Goal: Task Accomplishment & Management: Manage account settings

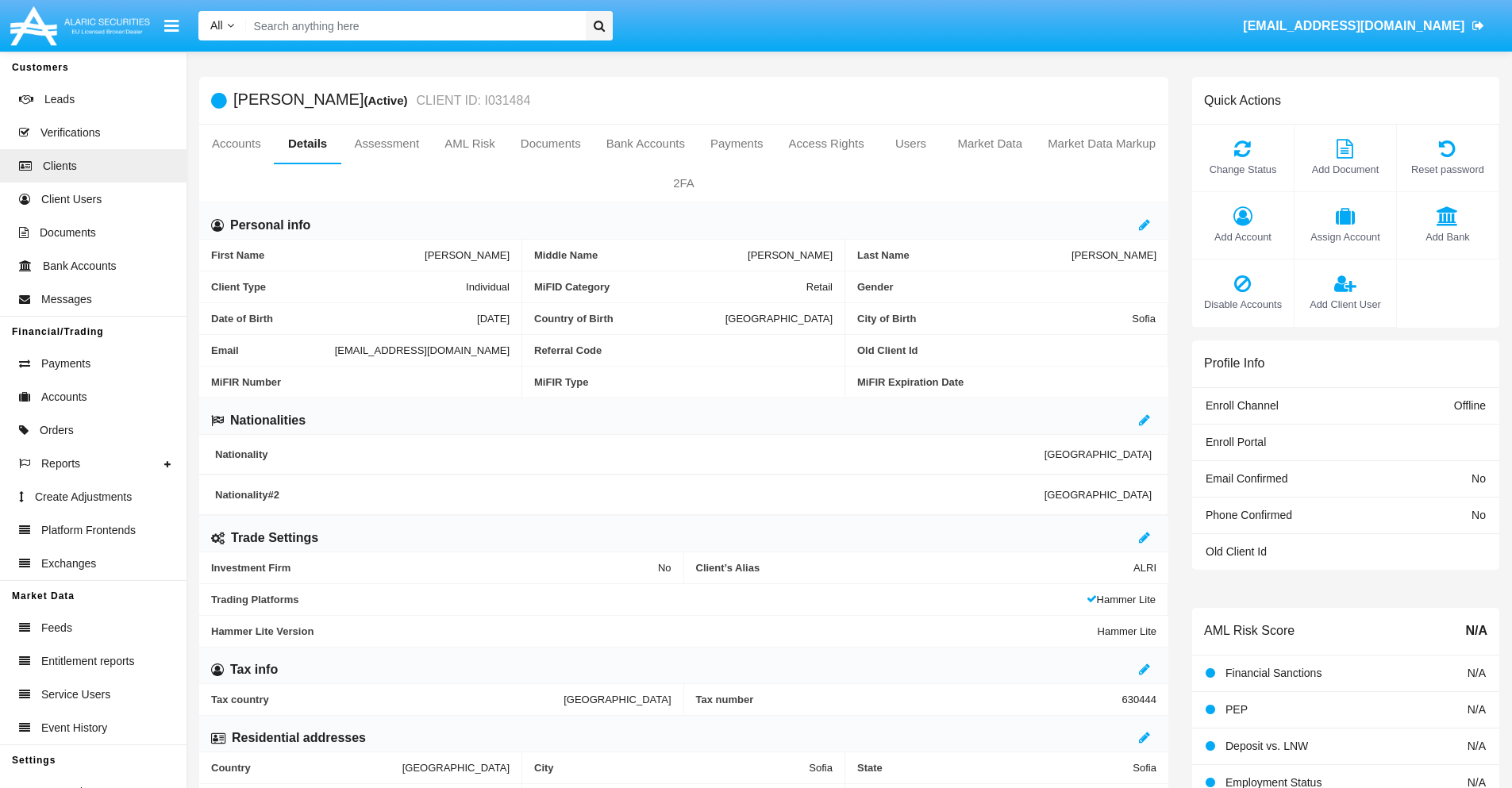
click at [1344, 304] on span "Add Client User" at bounding box center [1345, 305] width 86 height 15
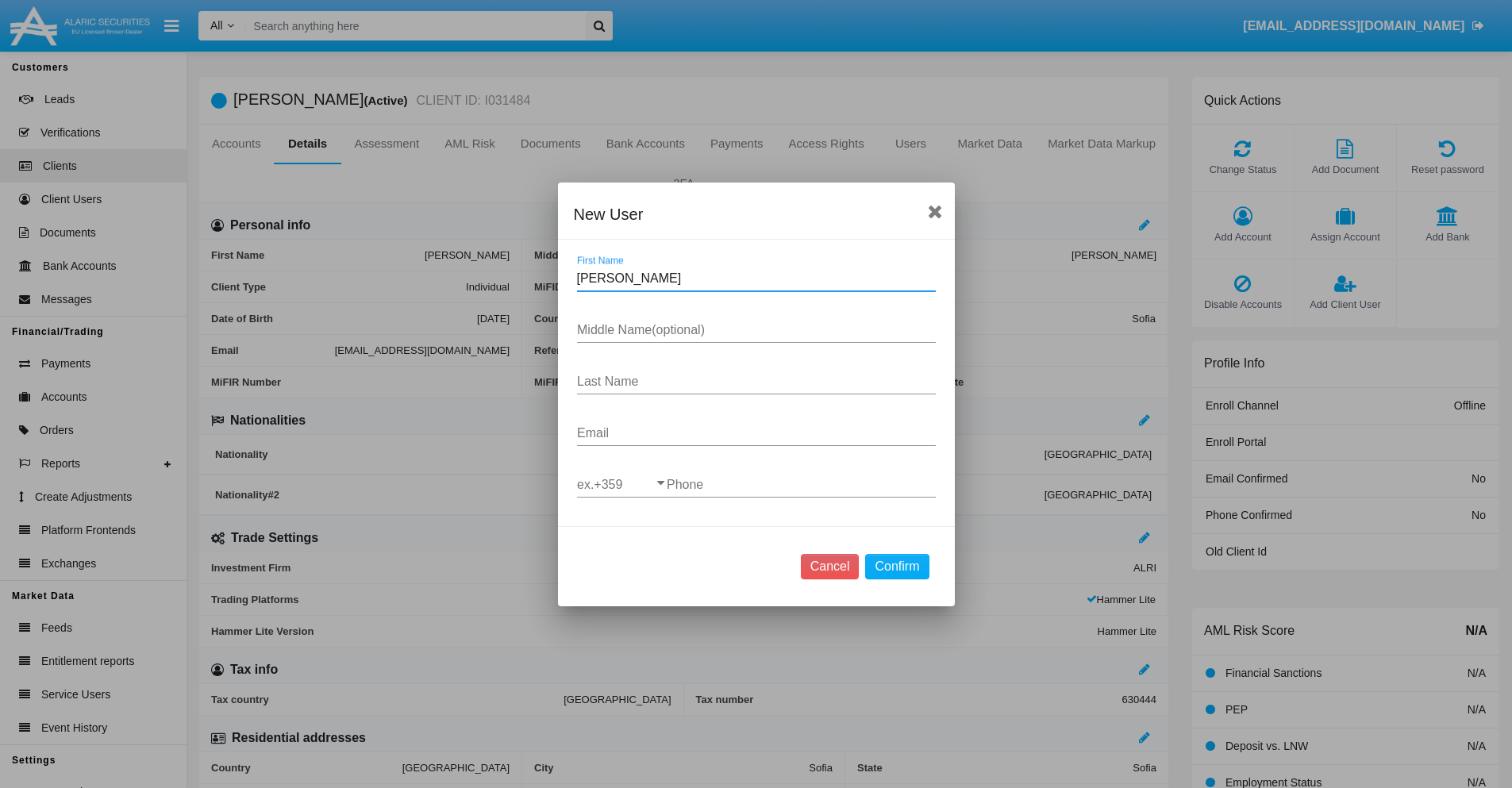
type input "[PERSON_NAME]"
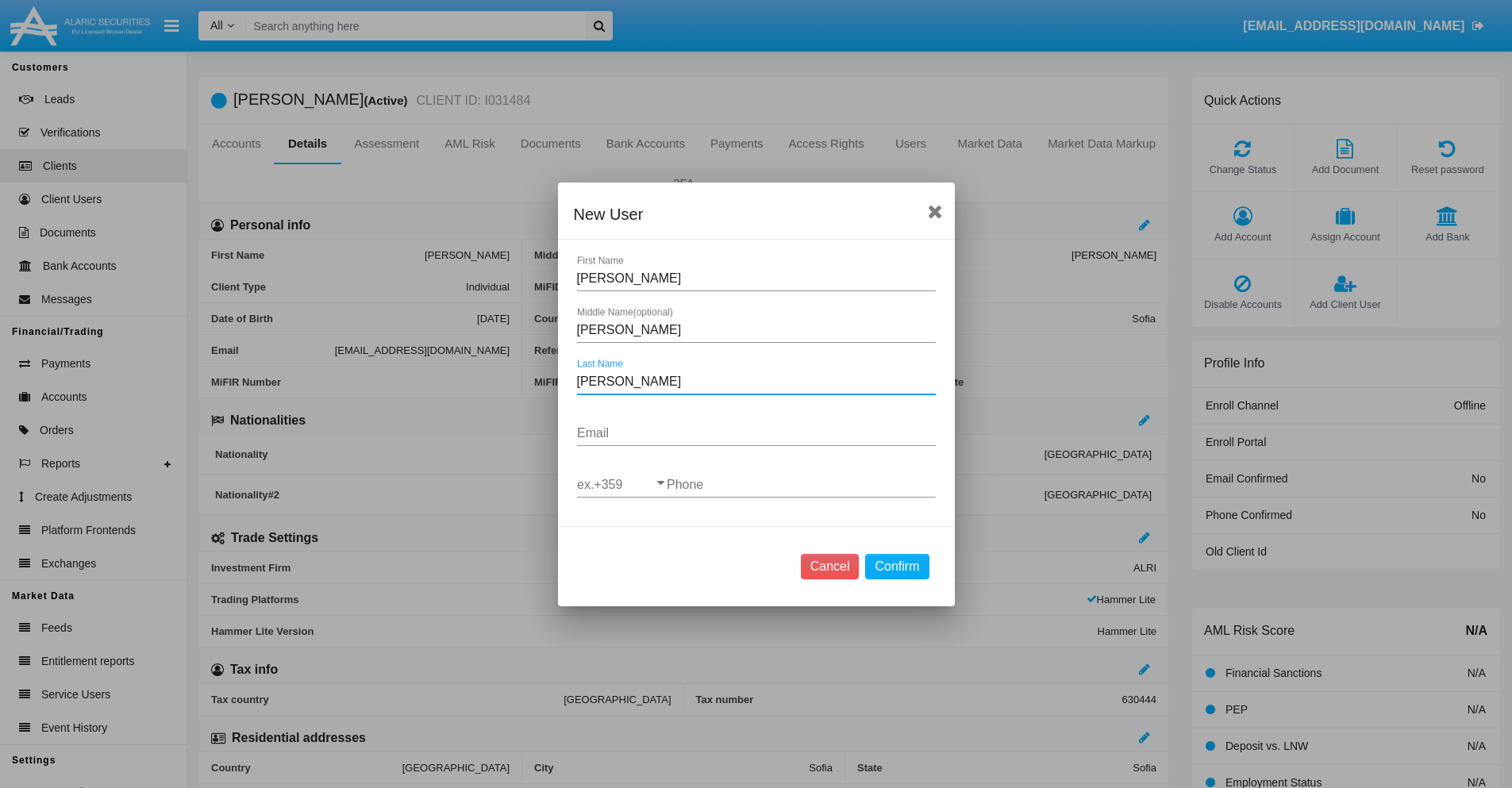
type input "[PERSON_NAME]"
type input "[EMAIL_ADDRESS][DOMAIN_NAME]"
click at [622, 484] on input "ex.+359" at bounding box center [622, 484] width 90 height 14
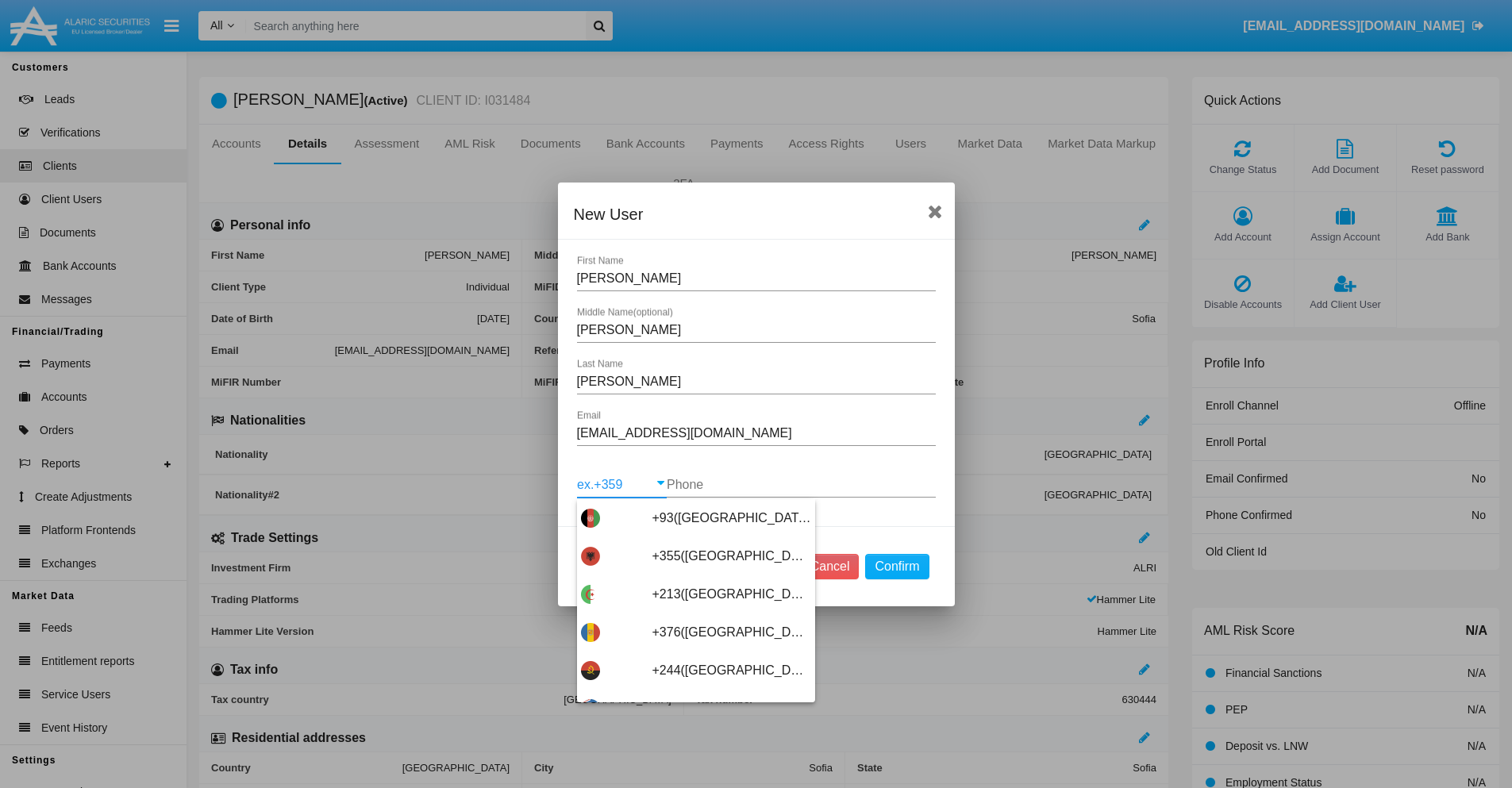
scroll to position [8441, 0]
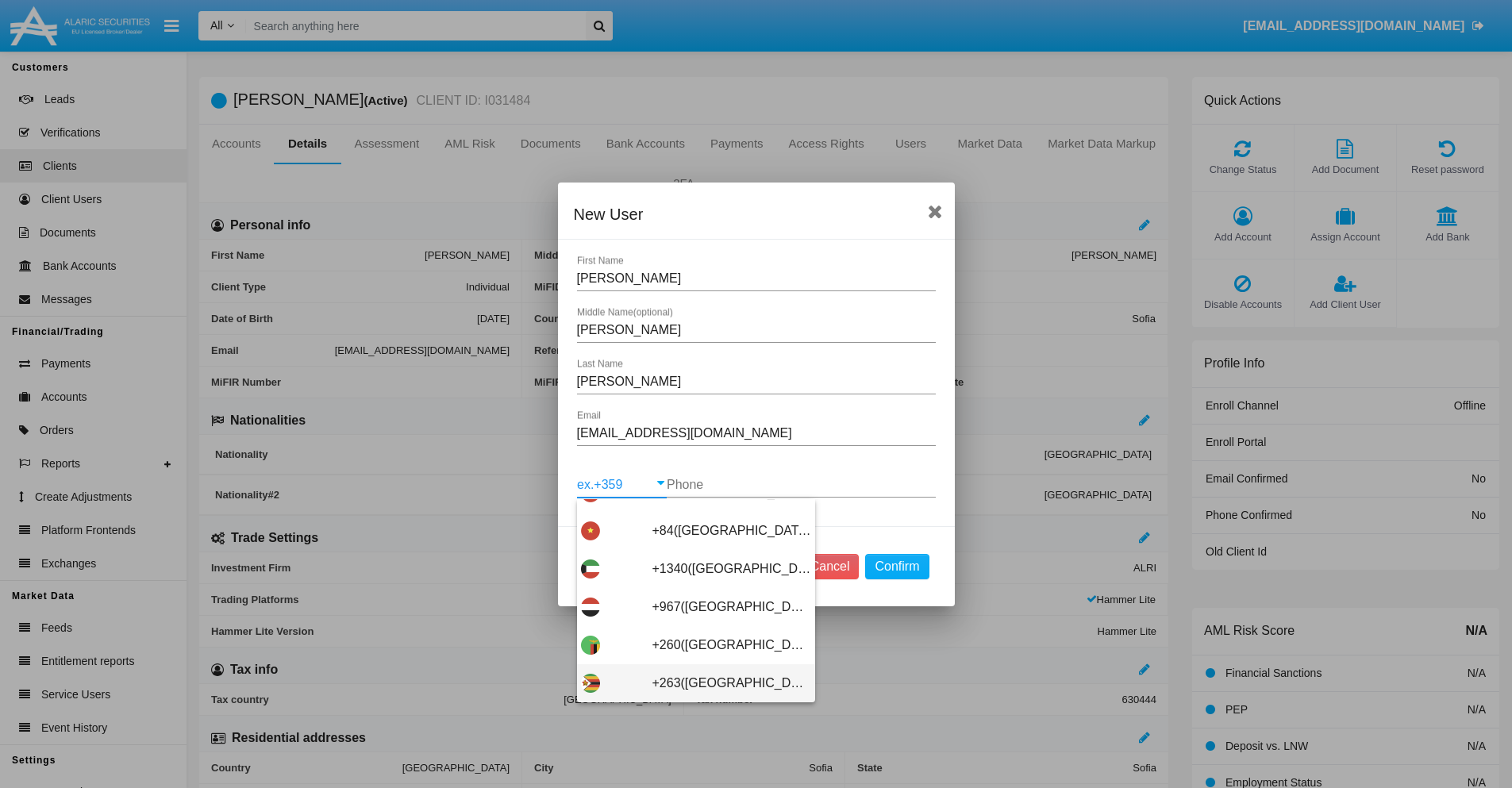
click at [689, 682] on span "+263([GEOGRAPHIC_DATA])" at bounding box center [731, 683] width 159 height 38
type input "+263([GEOGRAPHIC_DATA])"
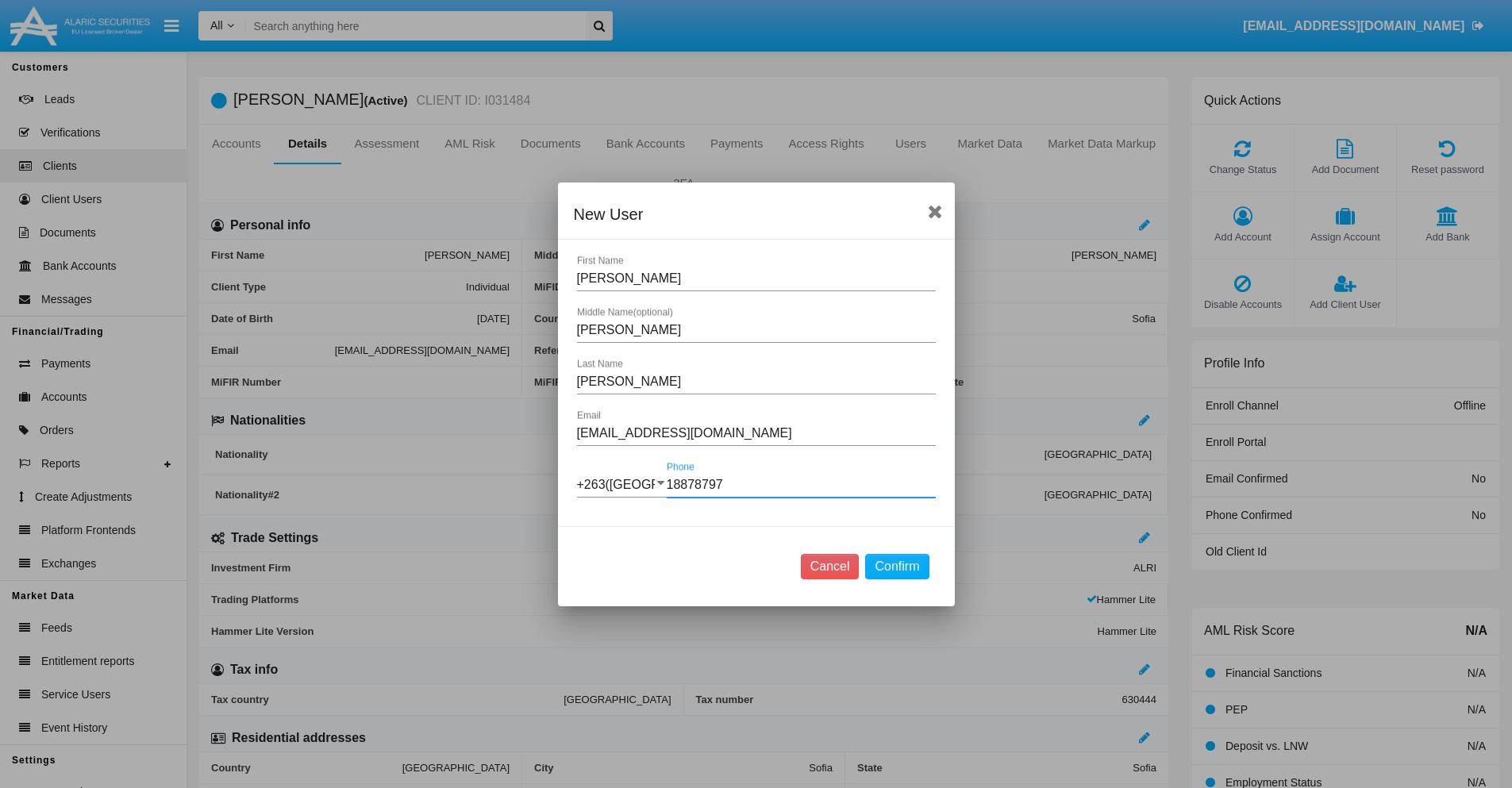
type input "188787974"
click at [897, 565] on button "Confirm" at bounding box center [897, 566] width 64 height 26
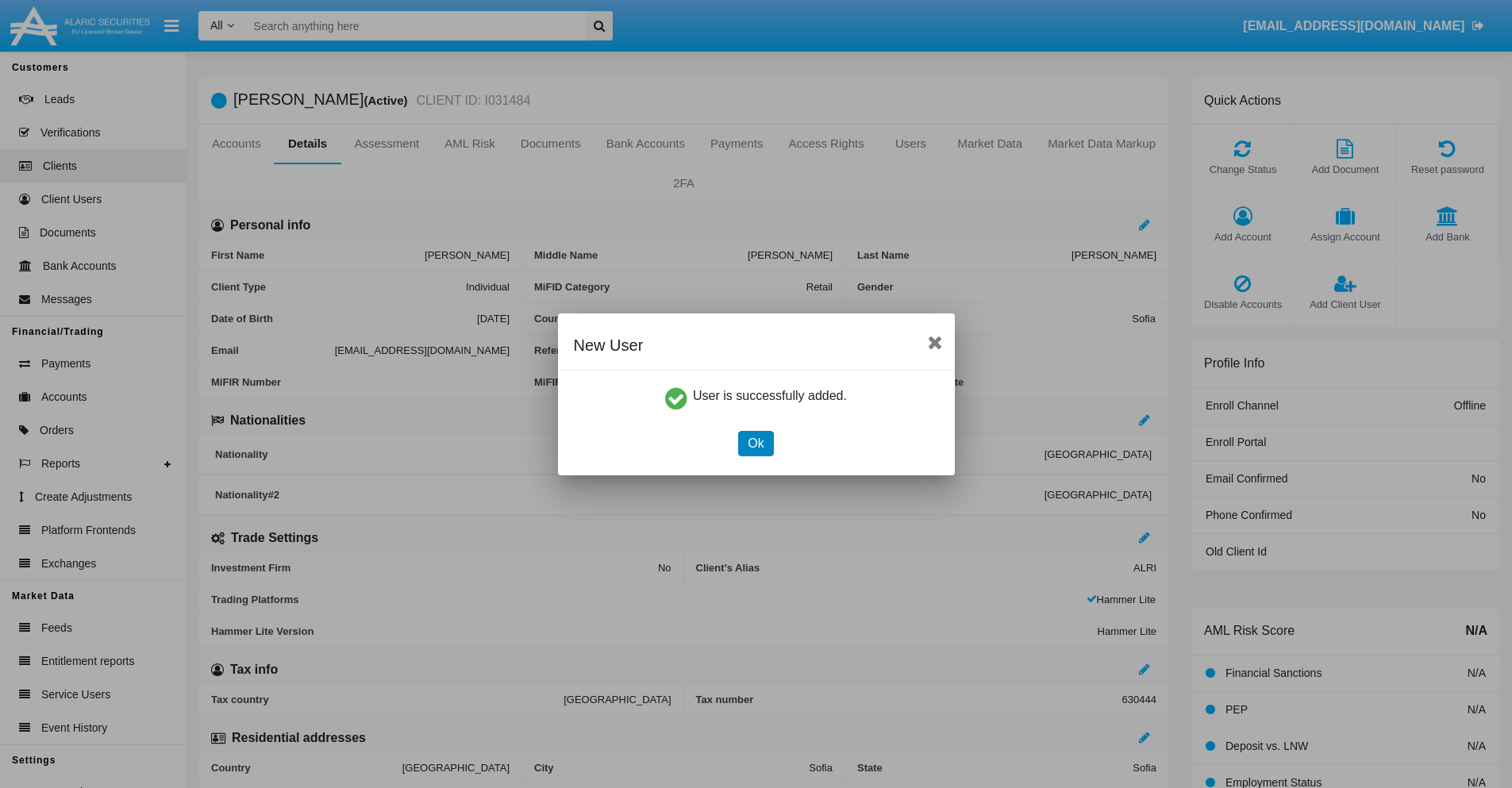
click at [756, 443] on button "Ok" at bounding box center [755, 443] width 35 height 26
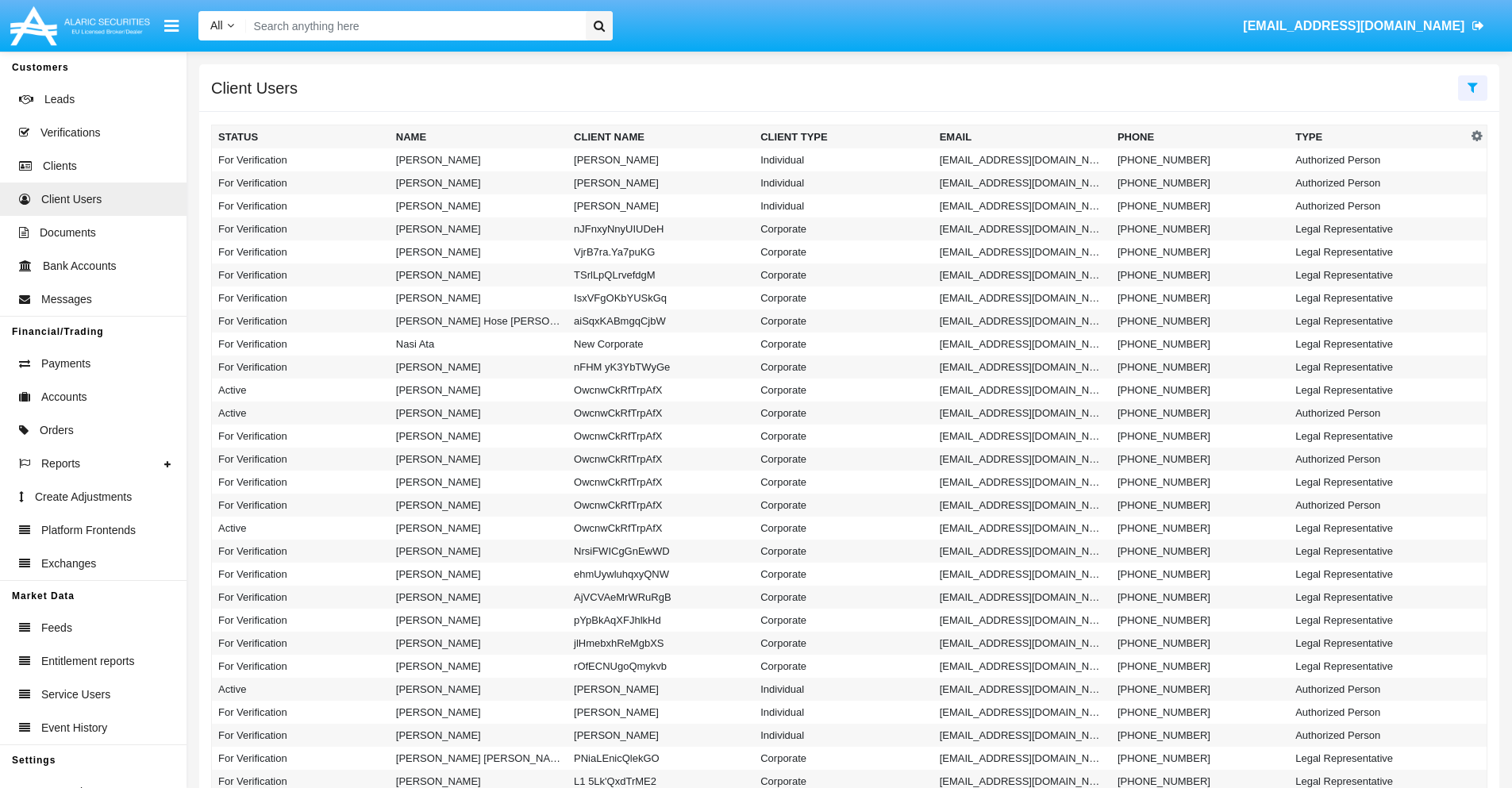
click at [1472, 87] on icon at bounding box center [1472, 87] width 10 height 12
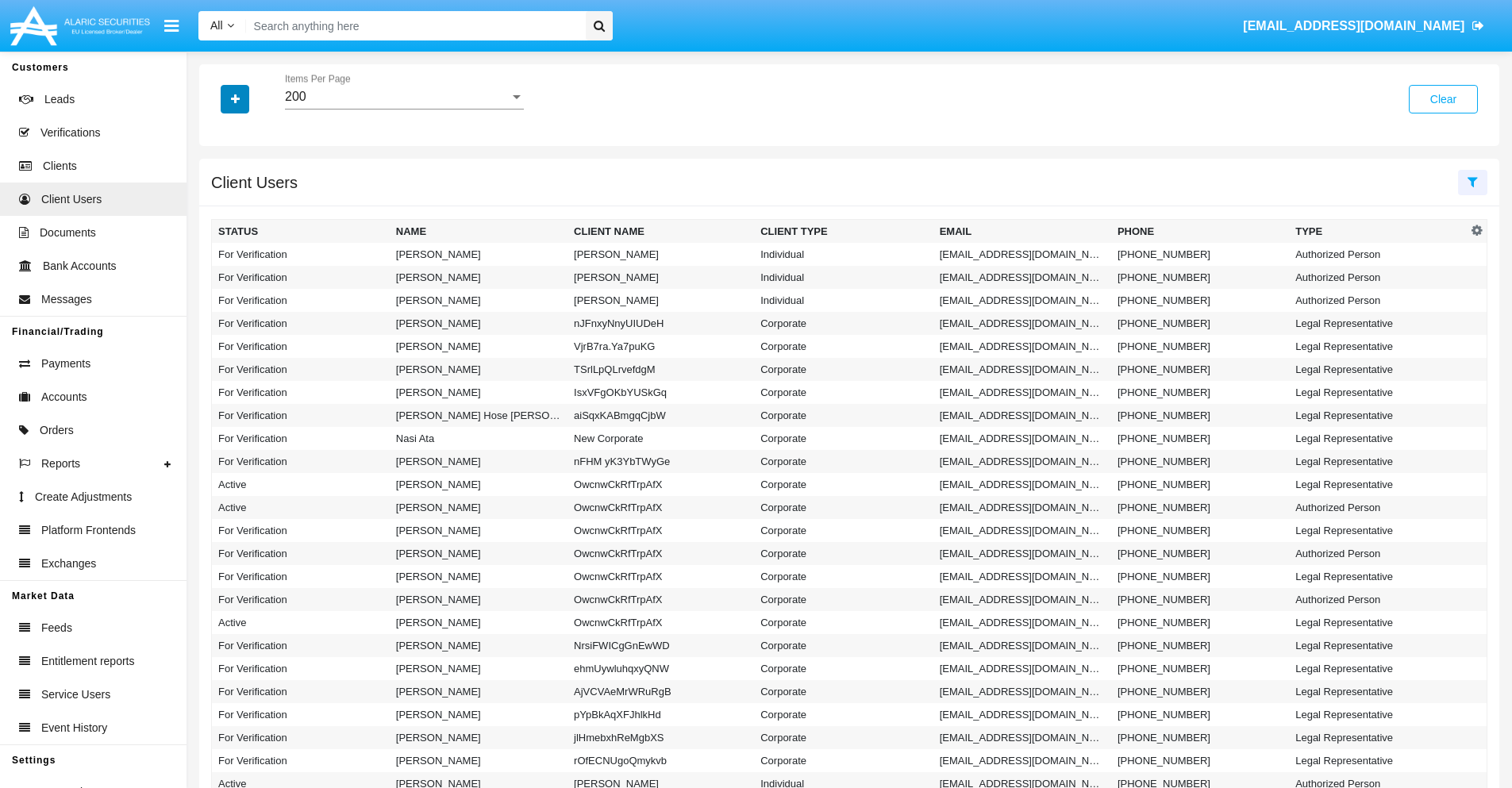
click at [235, 98] on icon "button" at bounding box center [235, 99] width 9 height 11
click at [247, 201] on span "Email" at bounding box center [247, 201] width 31 height 19
click at [218, 207] on input "Email" at bounding box center [217, 207] width 1 height 1
checkbox input "true"
click at [235, 98] on icon "button" at bounding box center [235, 99] width 9 height 11
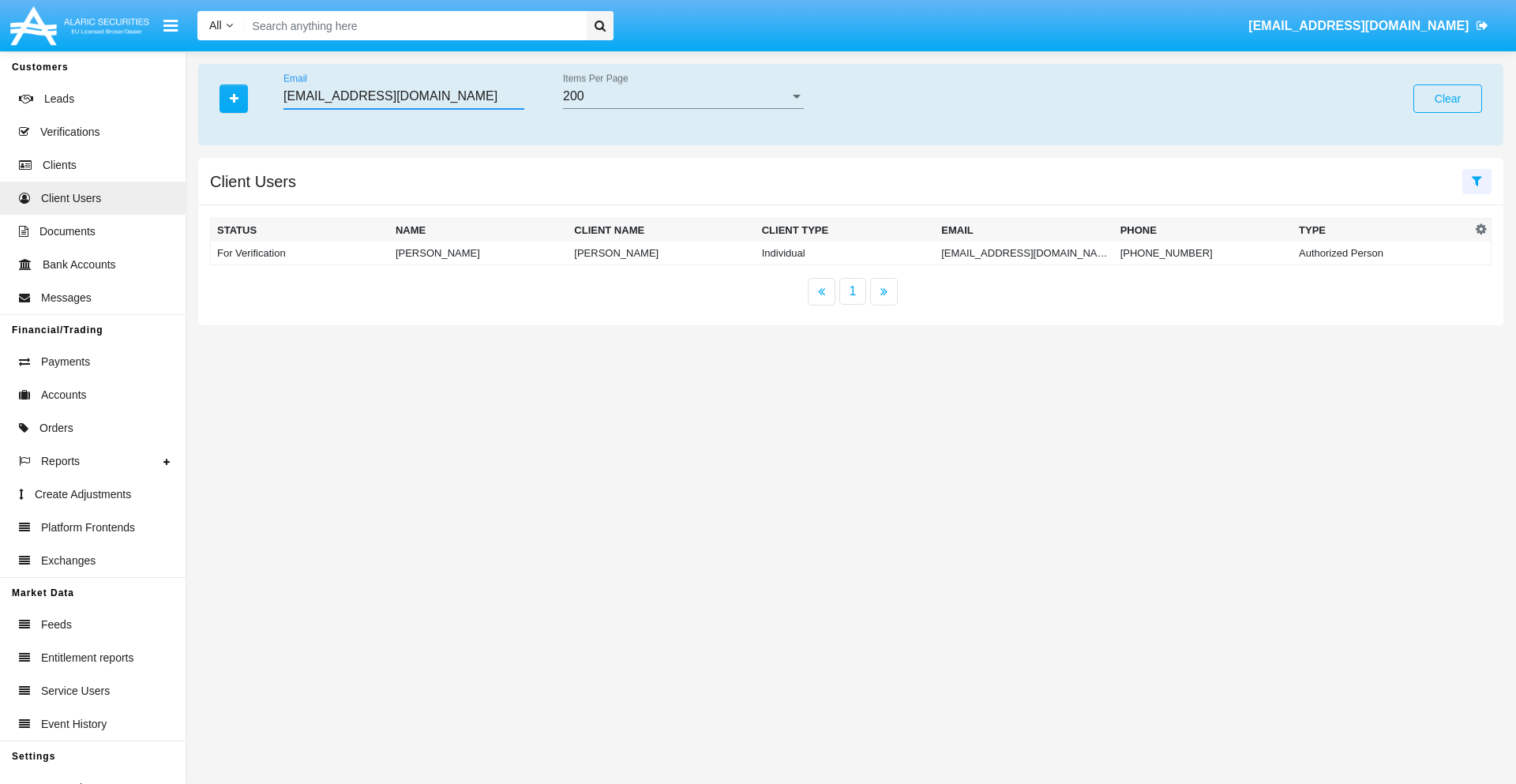
click at [403, 97] on input "[EMAIL_ADDRESS][DOMAIN_NAME]" at bounding box center [403, 96] width 241 height 14
type input "[EMAIL_ADDRESS][DOMAIN_NAME]"
click at [1018, 253] on td "[EMAIL_ADDRESS][DOMAIN_NAME]" at bounding box center [1024, 253] width 178 height 24
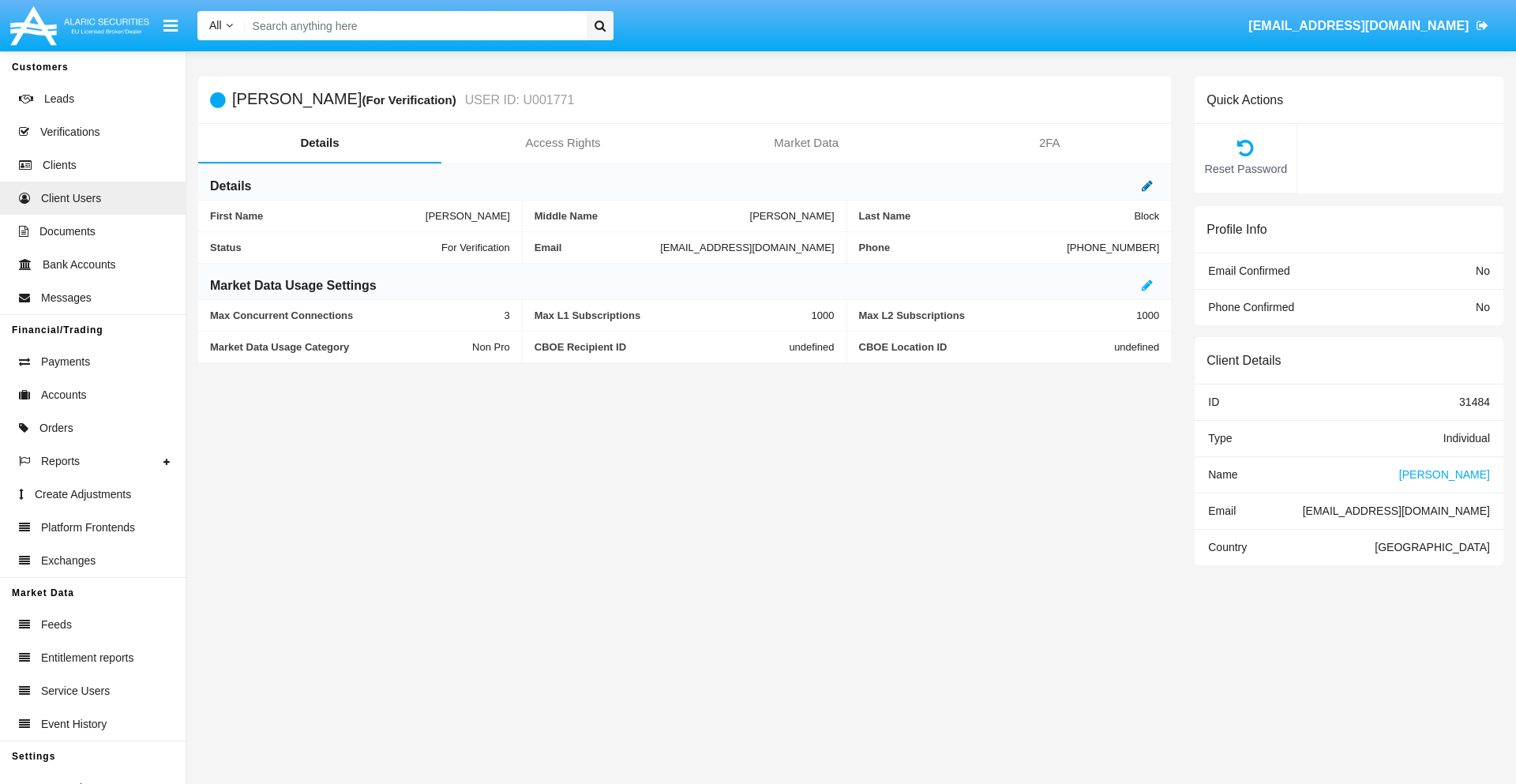
click at [1147, 186] on icon at bounding box center [1147, 185] width 11 height 12
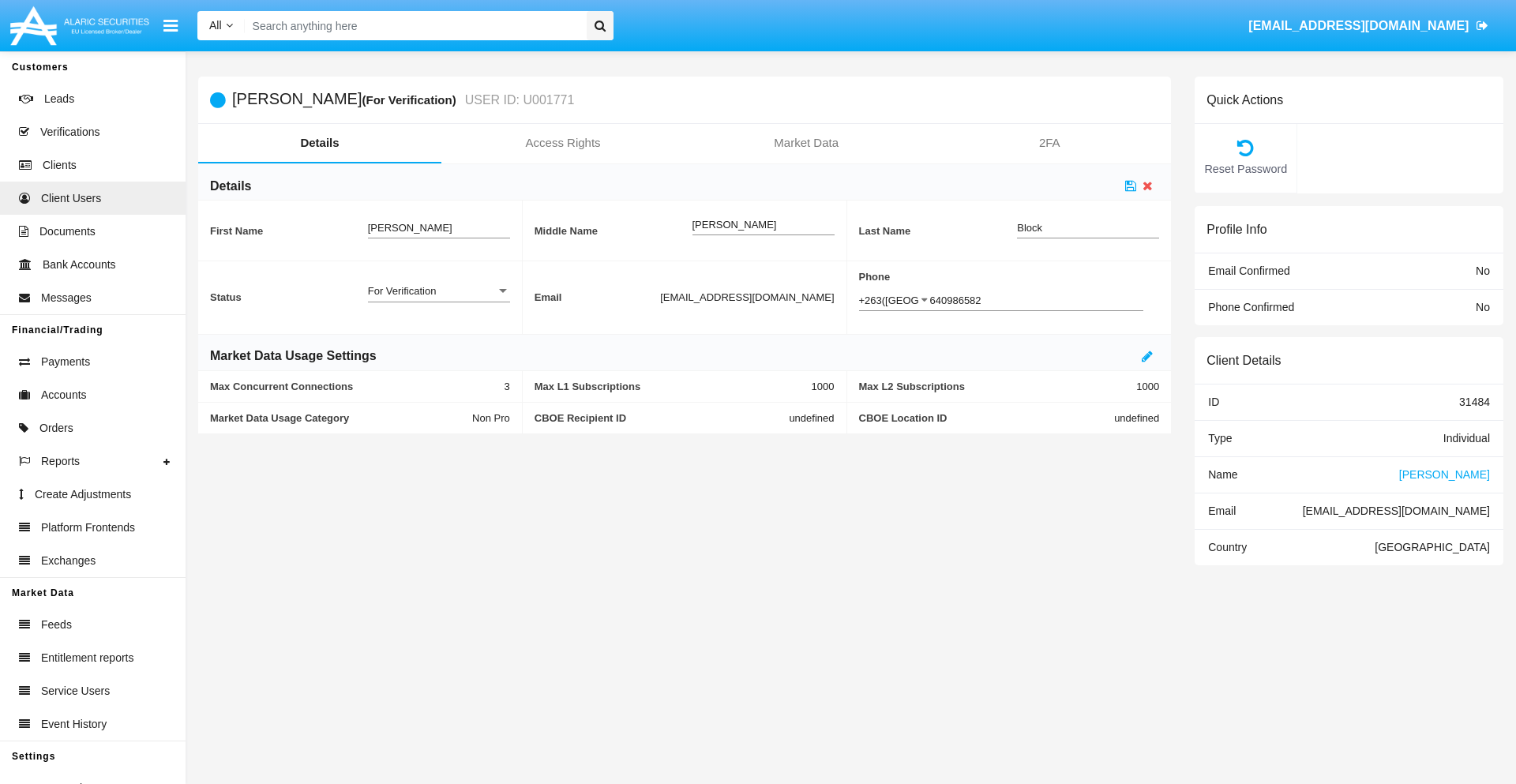
click at [438, 291] on div "For Verification" at bounding box center [431, 291] width 128 height 13
click at [438, 330] on span "Verified" at bounding box center [438, 330] width 142 height 31
click at [1131, 186] on icon at bounding box center [1131, 185] width 11 height 12
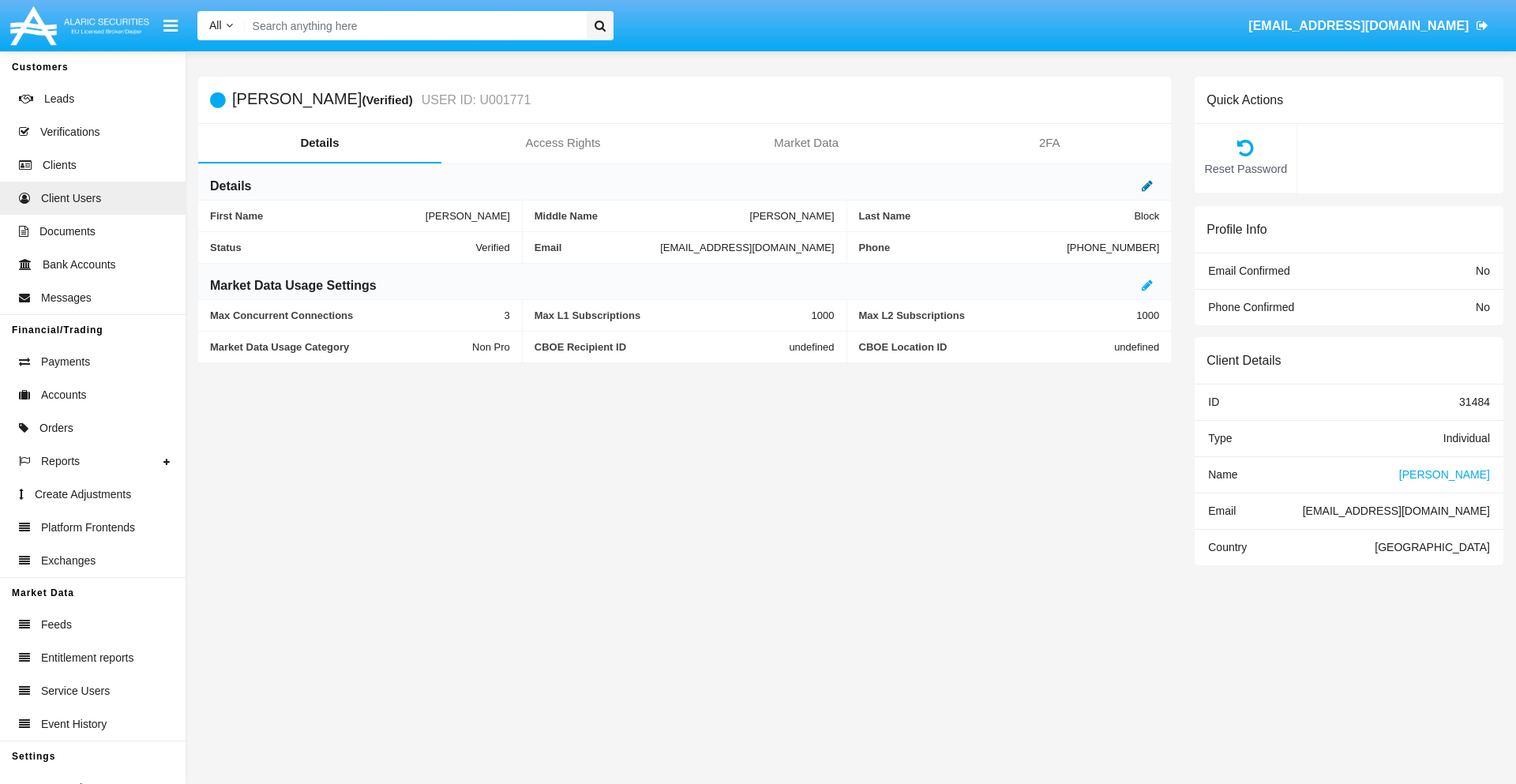
click at [1147, 186] on icon at bounding box center [1147, 185] width 11 height 12
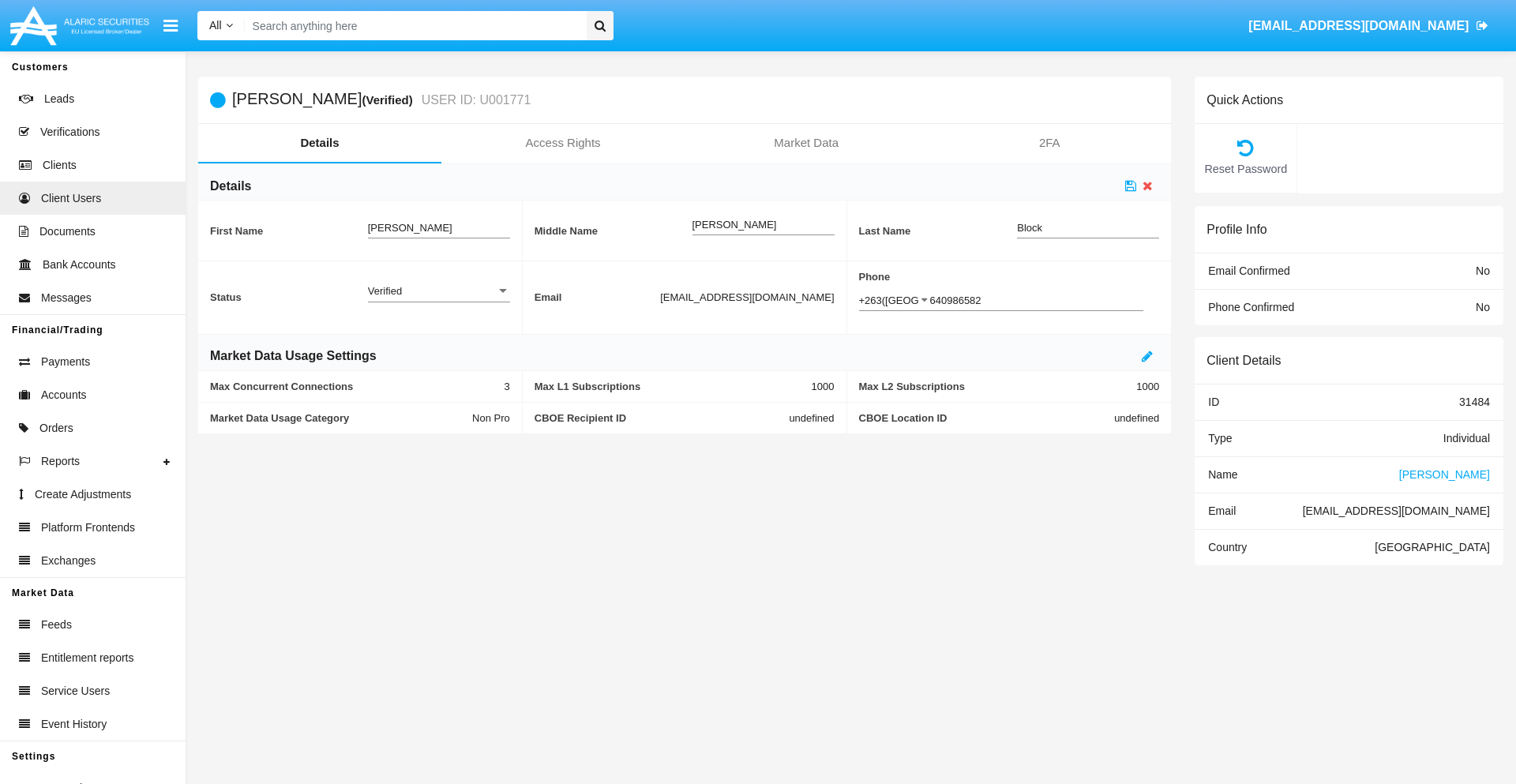
click at [438, 291] on div "Verified" at bounding box center [431, 291] width 128 height 13
click at [438, 299] on span "Active" at bounding box center [438, 299] width 142 height 31
click at [1131, 186] on icon at bounding box center [1131, 185] width 11 height 12
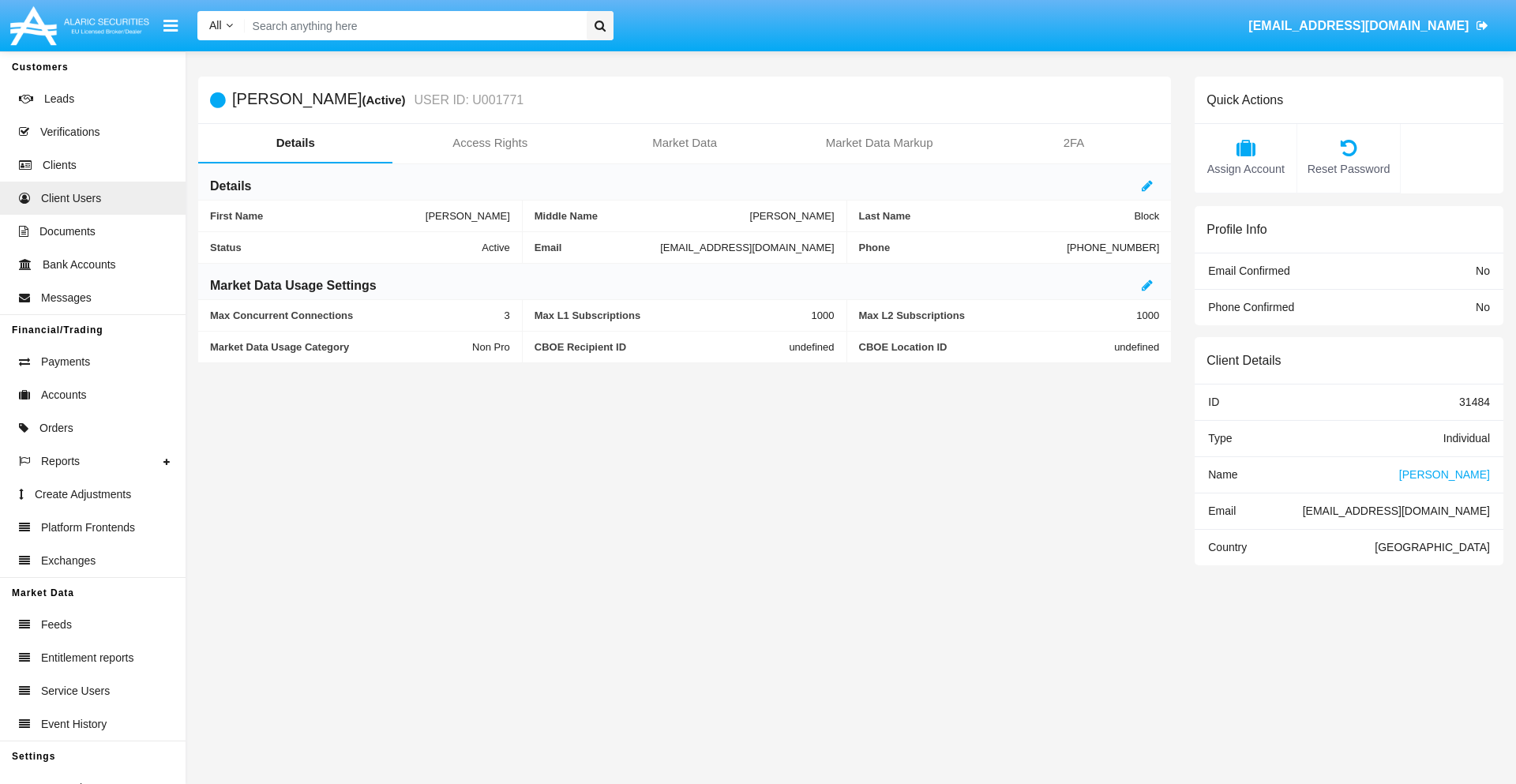
click at [1222, 473] on span "Name" at bounding box center [1222, 473] width 29 height 12
